Goal: Information Seeking & Learning: Learn about a topic

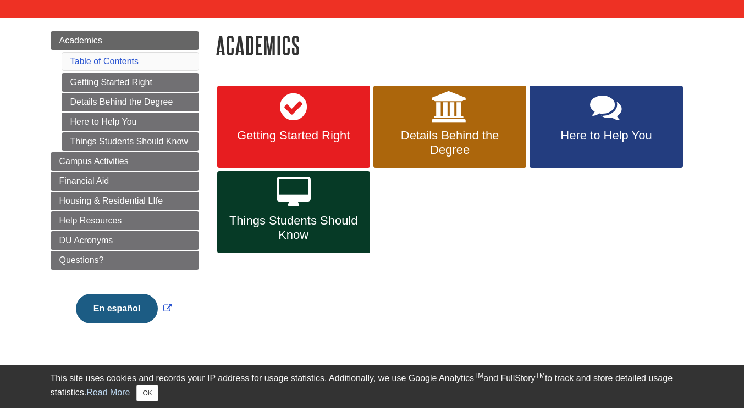
scroll to position [111, 0]
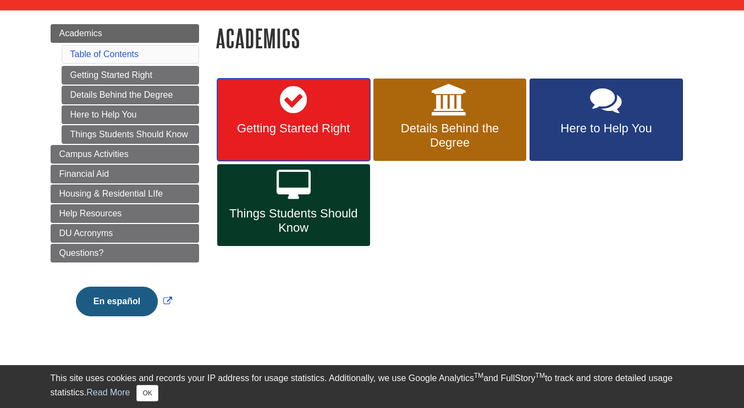
click at [307, 118] on link "Getting Started Right" at bounding box center [293, 120] width 153 height 82
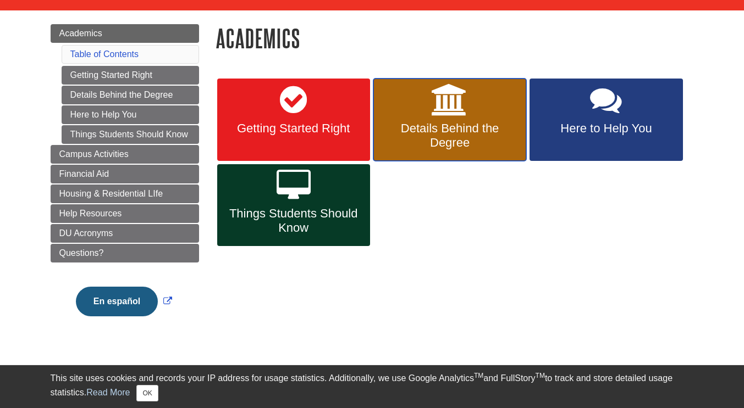
click at [431, 112] on icon at bounding box center [449, 100] width 36 height 32
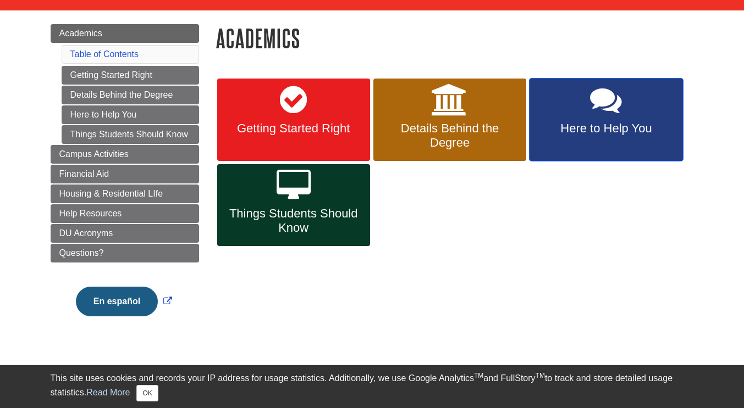
click at [574, 110] on link "Here to Help You" at bounding box center [605, 120] width 153 height 82
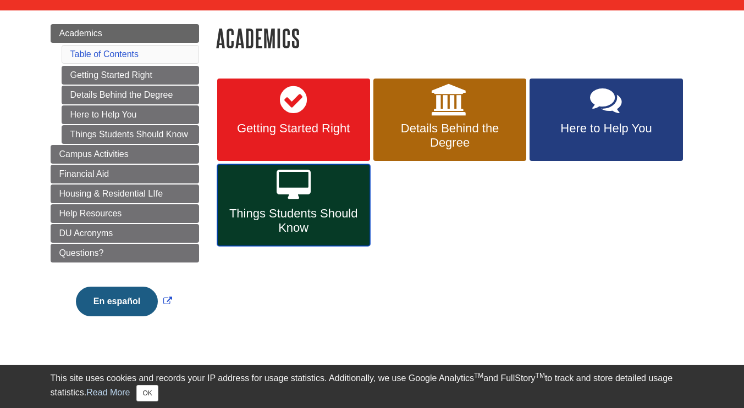
click at [295, 174] on icon at bounding box center [293, 186] width 34 height 32
click at [315, 213] on span "Things Students Should Know" at bounding box center [293, 221] width 136 height 29
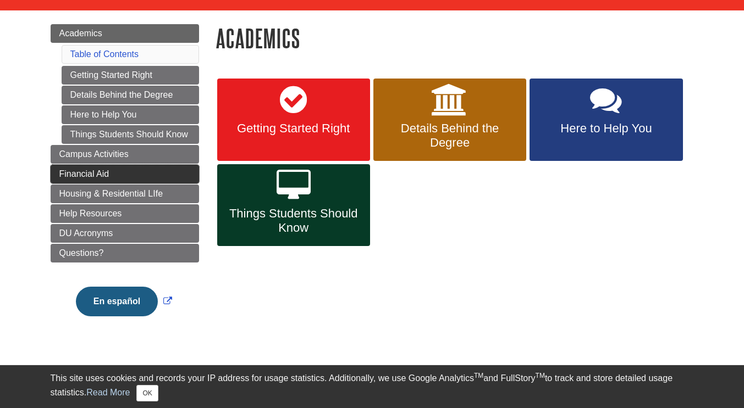
click at [92, 172] on span "Financial Aid" at bounding box center [84, 173] width 50 height 9
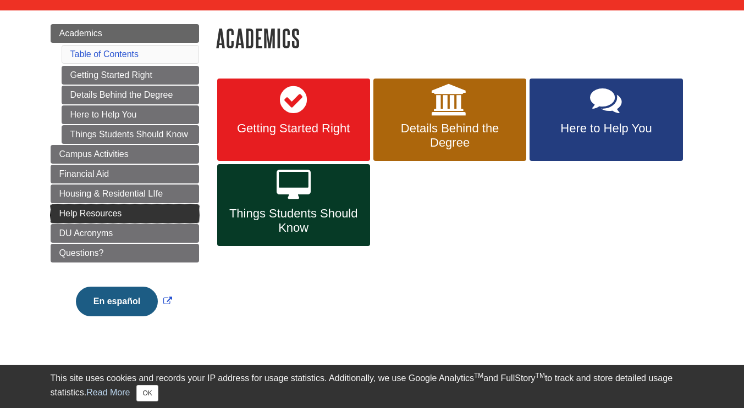
click at [93, 216] on span "Help Resources" at bounding box center [90, 213] width 63 height 9
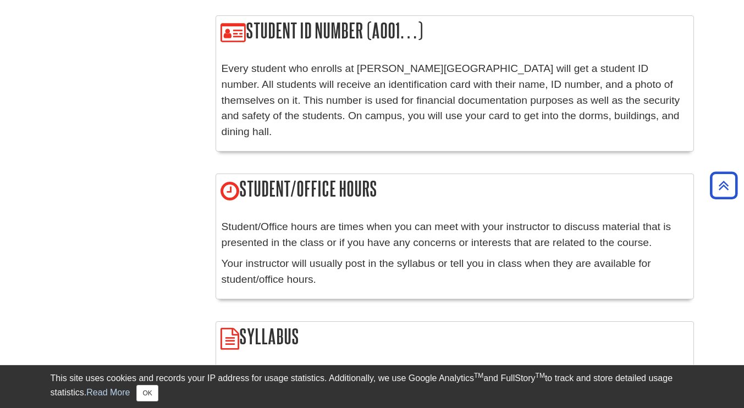
scroll to position [1288, 0]
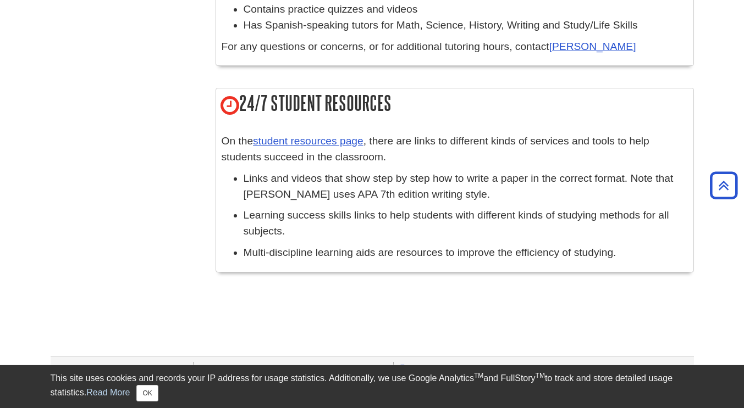
scroll to position [1222, 0]
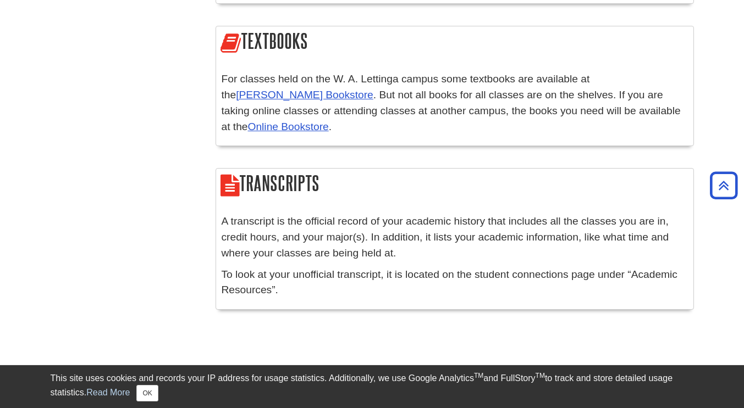
scroll to position [2134, 0]
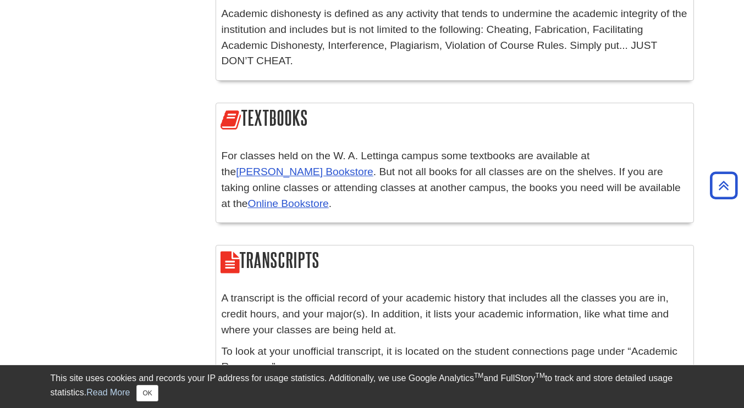
scroll to position [2054, 0]
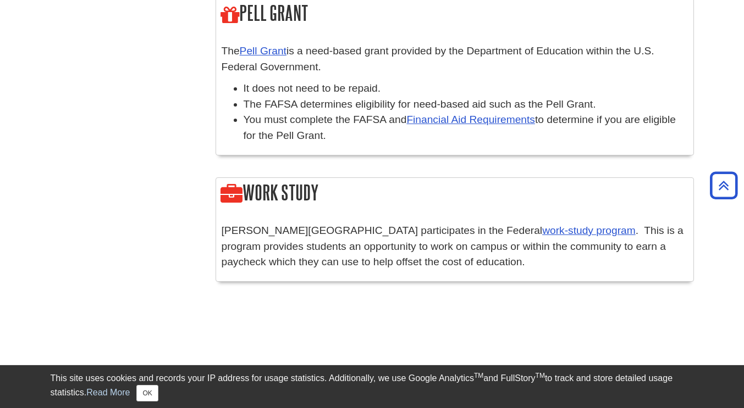
scroll to position [1411, 0]
